Goal: Task Accomplishment & Management: Manage account settings

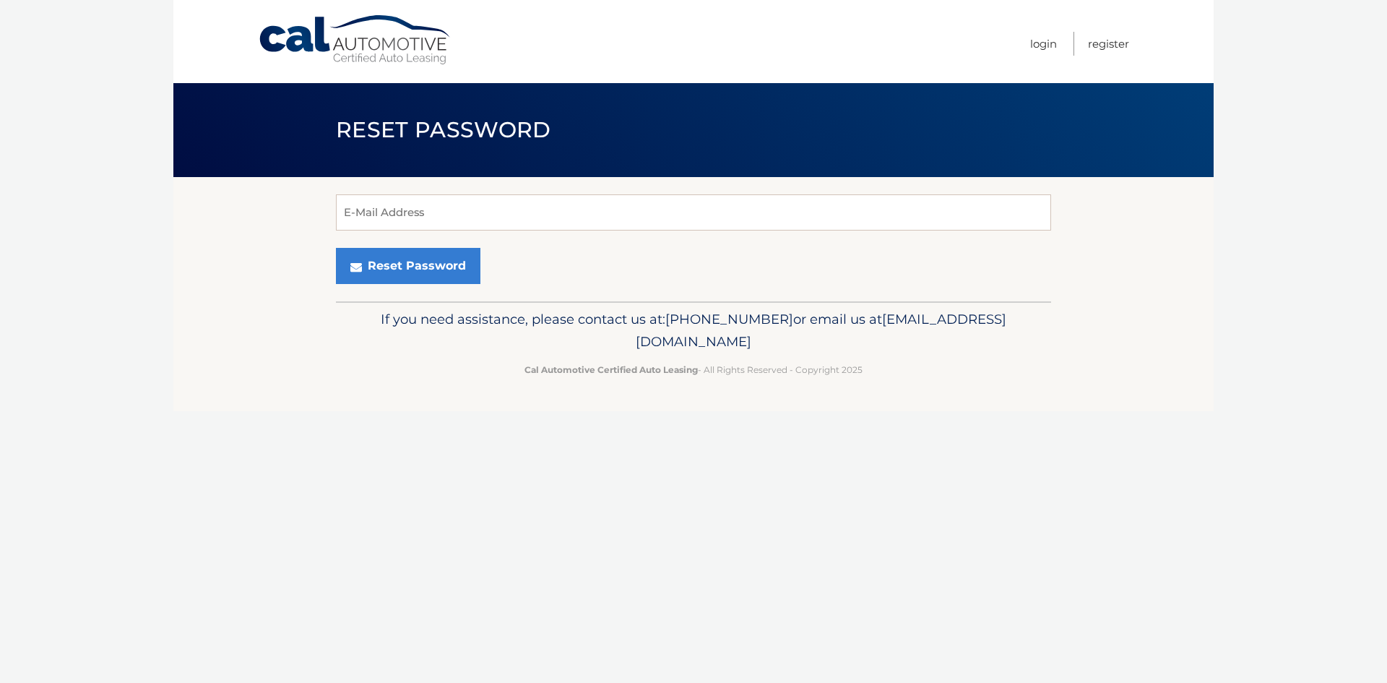
click at [456, 222] on input "E-Mail Address" at bounding box center [693, 212] width 715 height 36
type input "[EMAIL_ADDRESS][DOMAIN_NAME]"
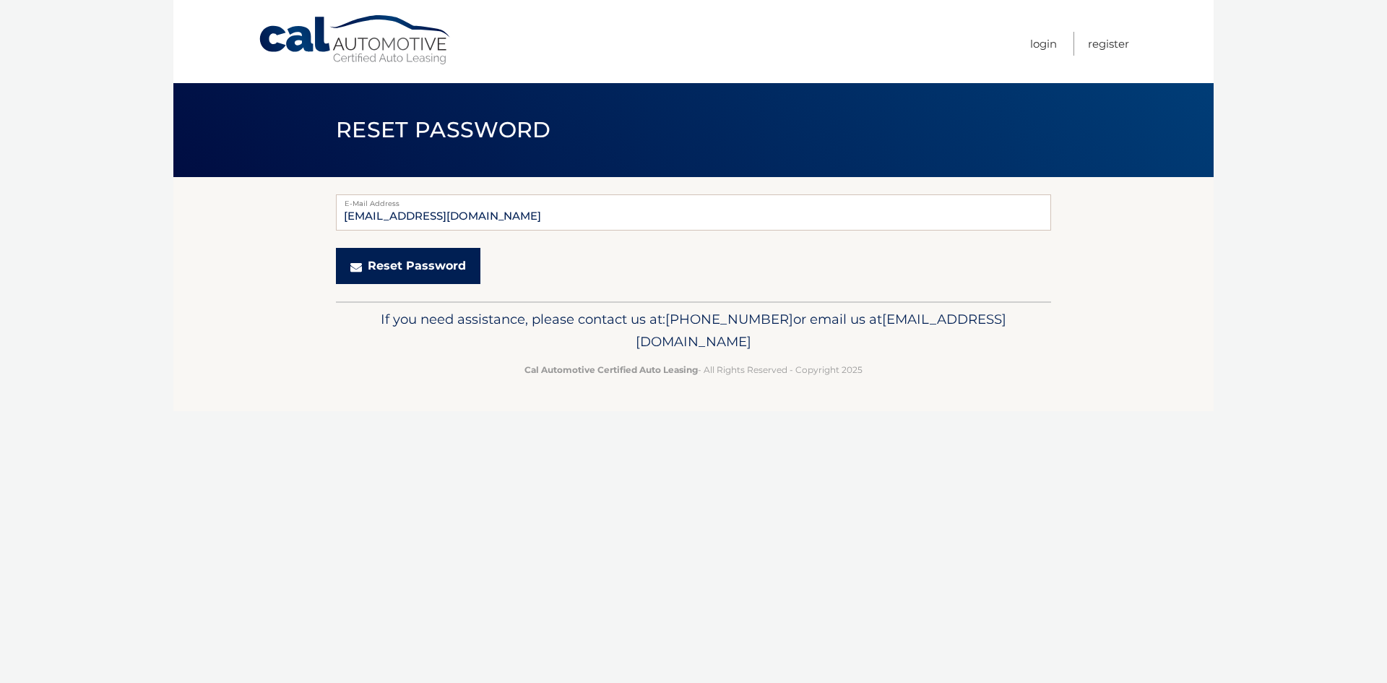
click at [395, 255] on button "Reset Password" at bounding box center [408, 266] width 144 height 36
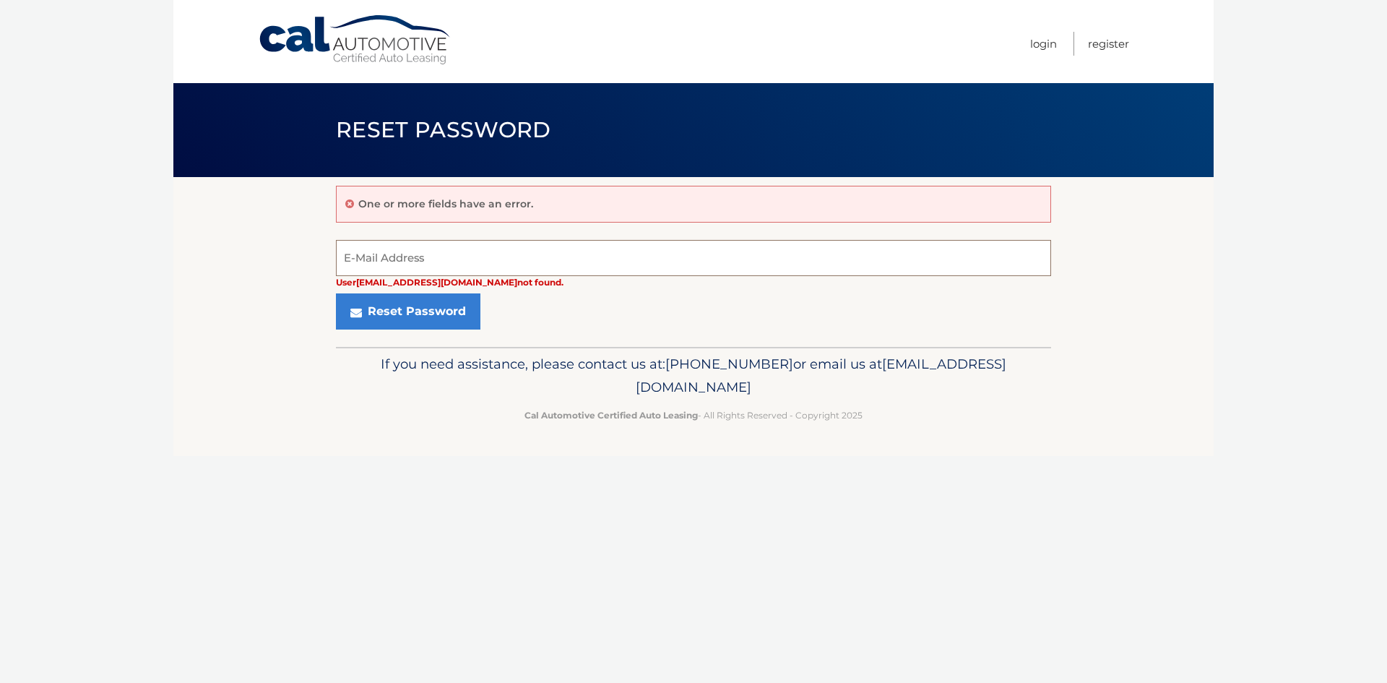
click at [376, 249] on input "E-Mail Address" at bounding box center [693, 258] width 715 height 36
type input "[EMAIL_ADDRESS][DOMAIN_NAME]"
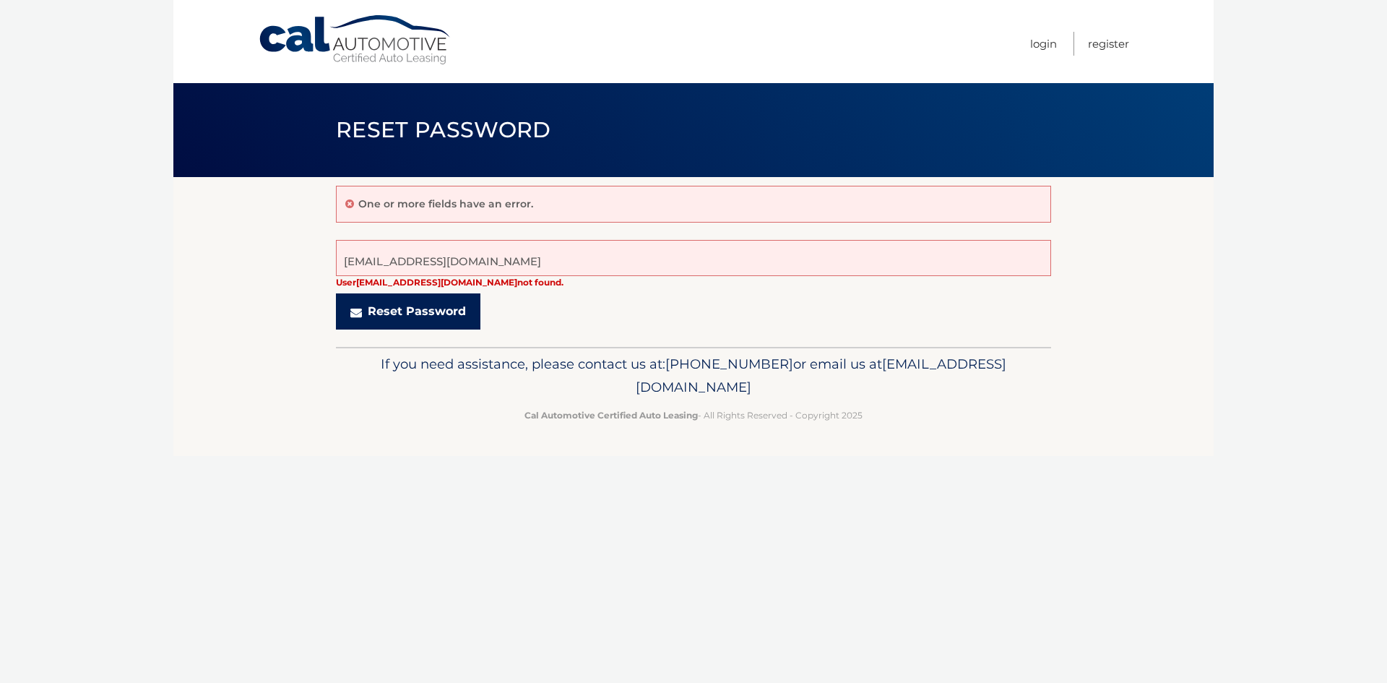
click at [406, 307] on button "Reset Password" at bounding box center [408, 311] width 144 height 36
